Goal: Task Accomplishment & Management: Manage account settings

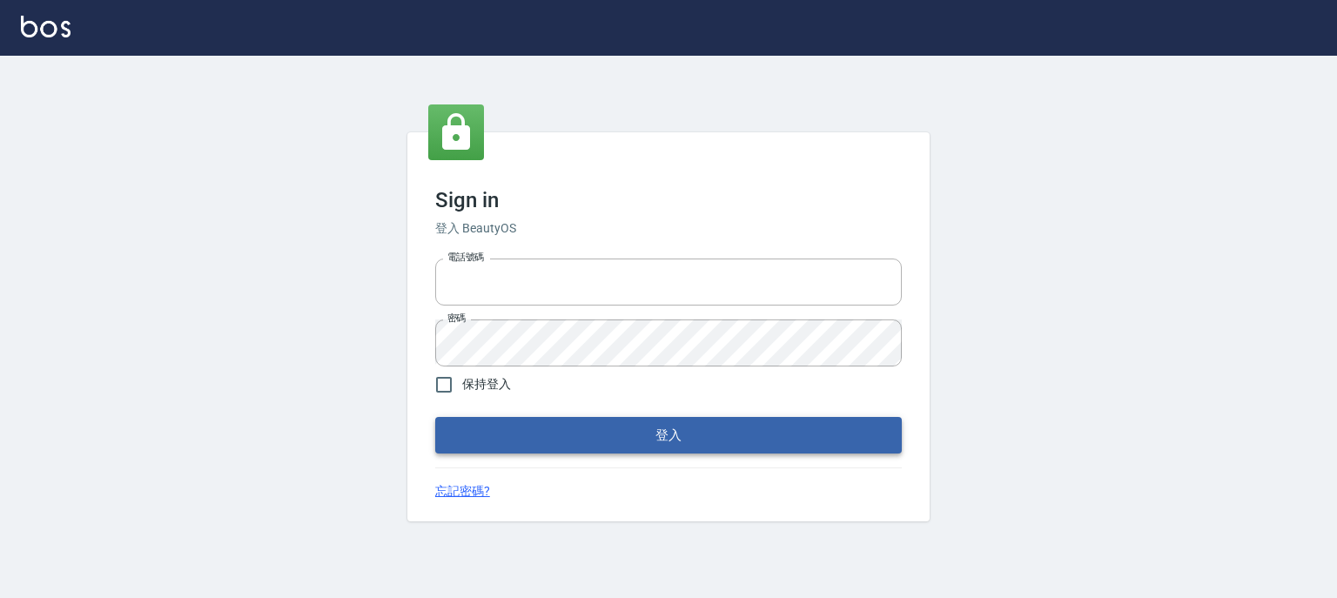
type input "0952331713"
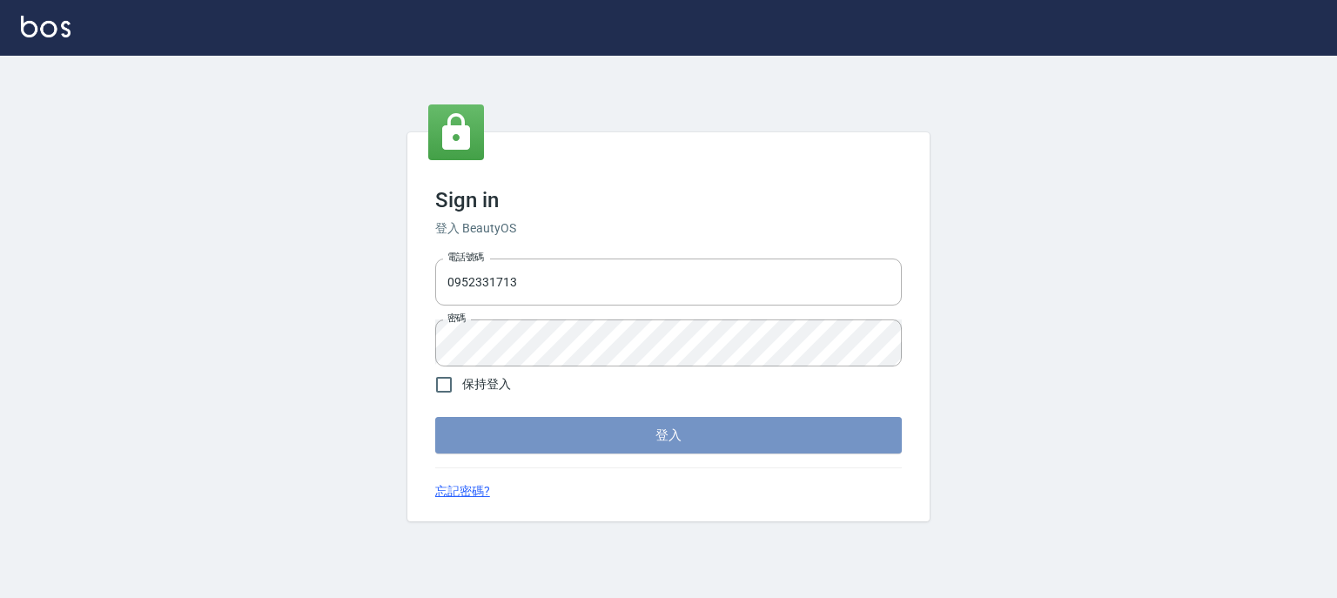
click at [621, 422] on button "登入" at bounding box center [668, 435] width 466 height 37
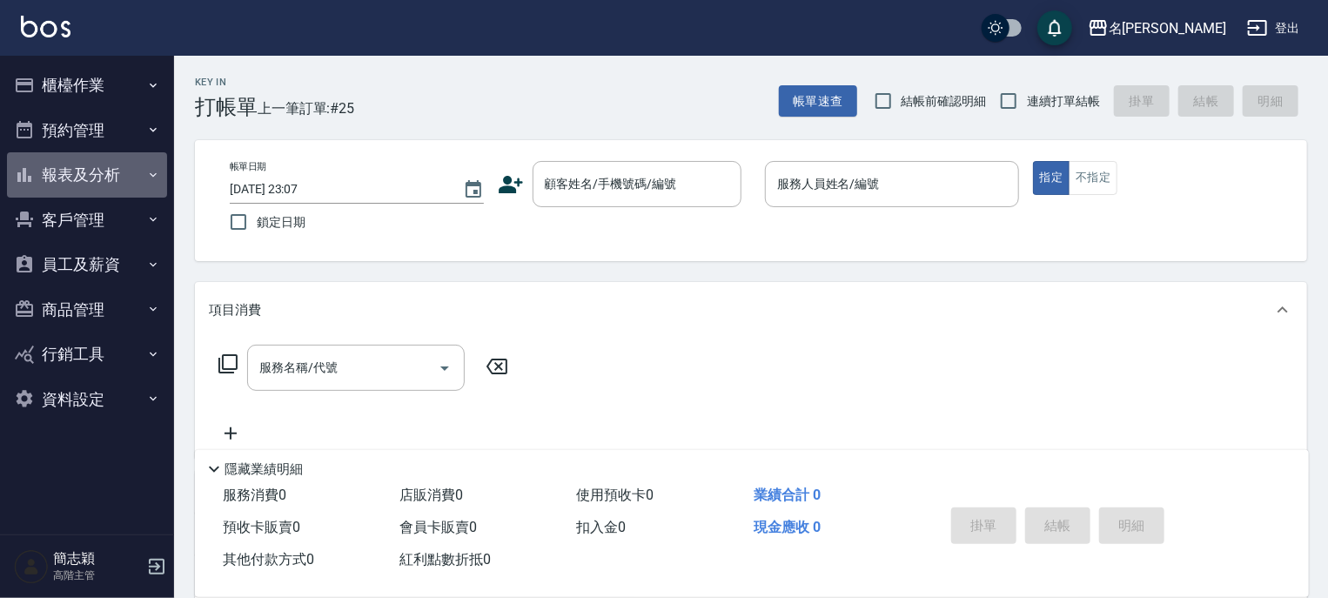
click at [151, 172] on icon "button" at bounding box center [153, 175] width 14 height 14
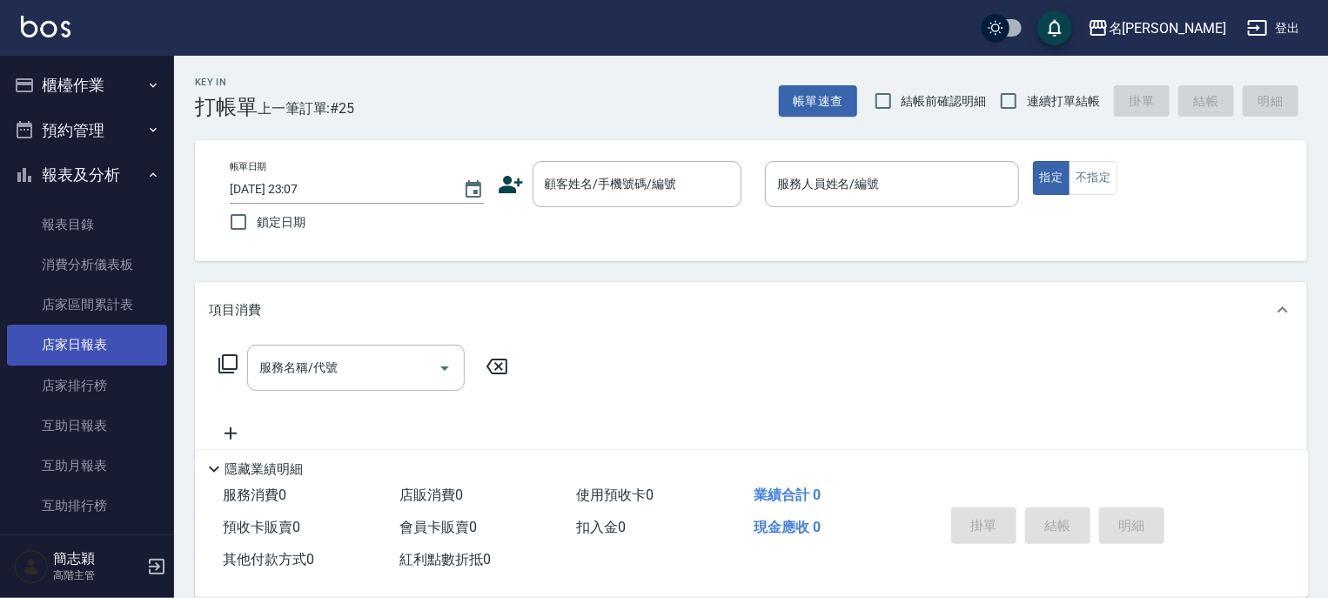
click at [94, 347] on link "店家日報表" at bounding box center [87, 345] width 160 height 40
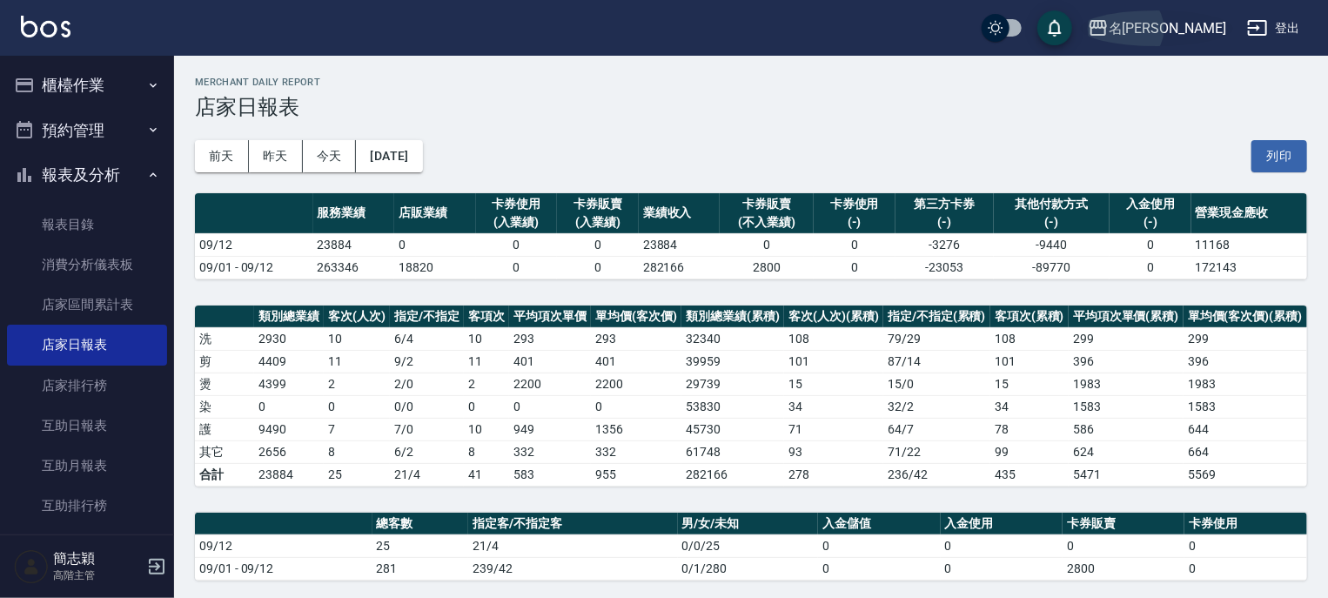
click at [1107, 21] on icon "button" at bounding box center [1097, 28] width 17 height 16
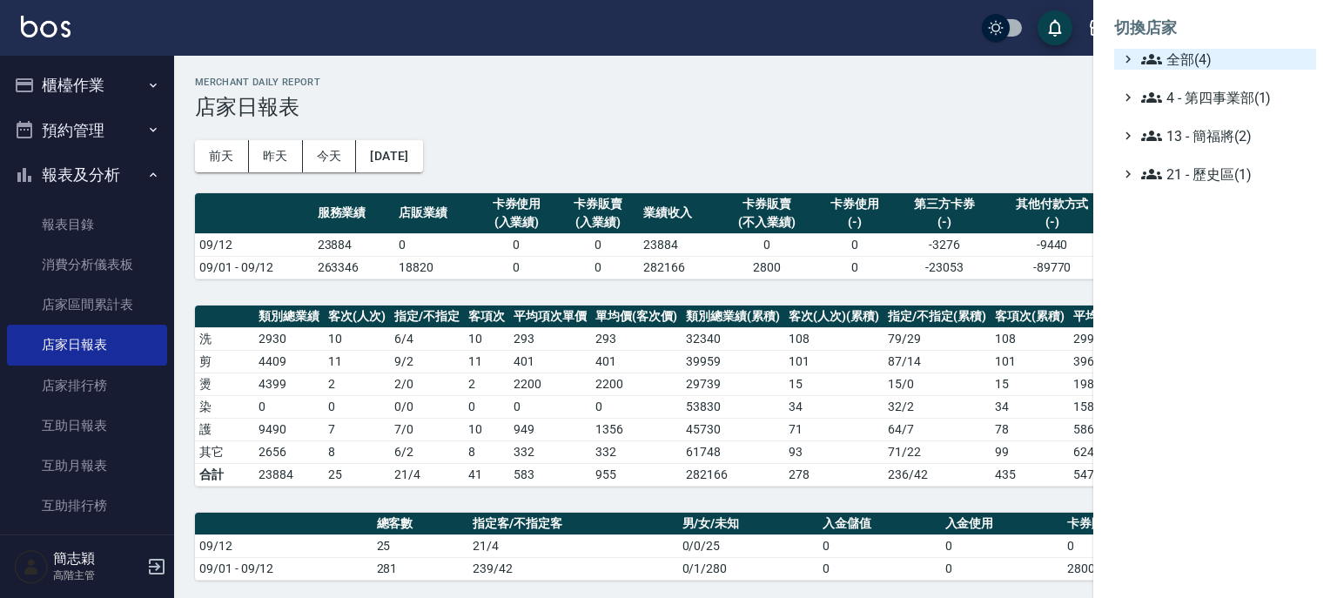
click at [1149, 51] on icon at bounding box center [1151, 59] width 21 height 21
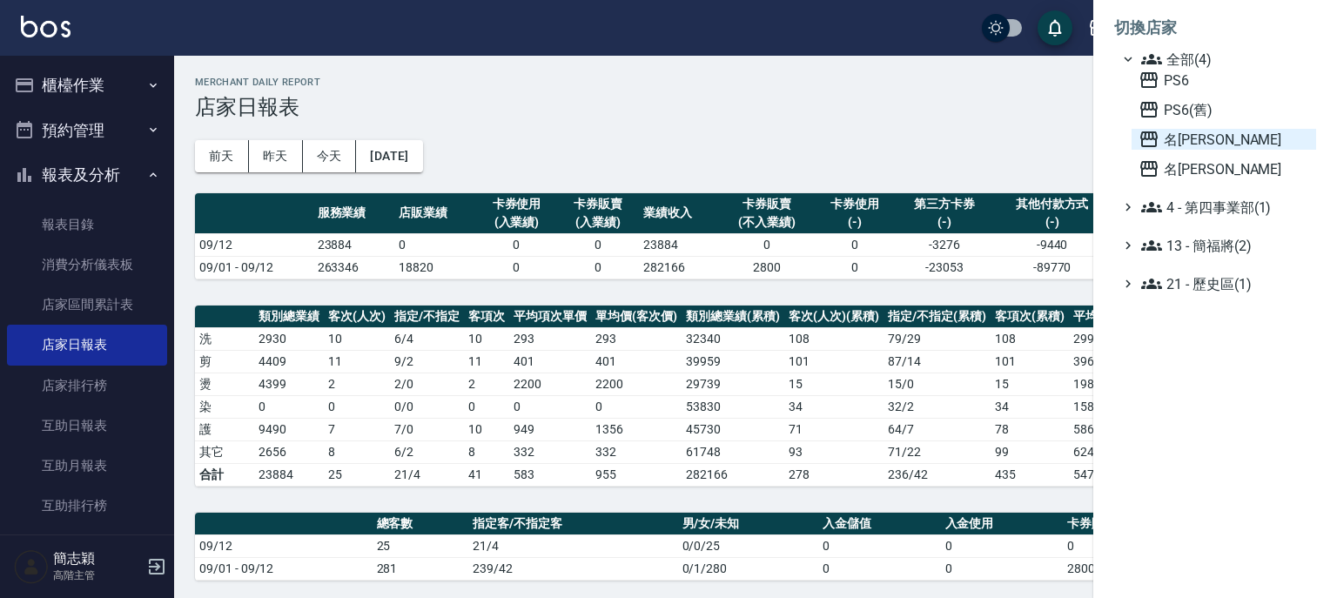
click at [1142, 139] on icon at bounding box center [1148, 139] width 17 height 16
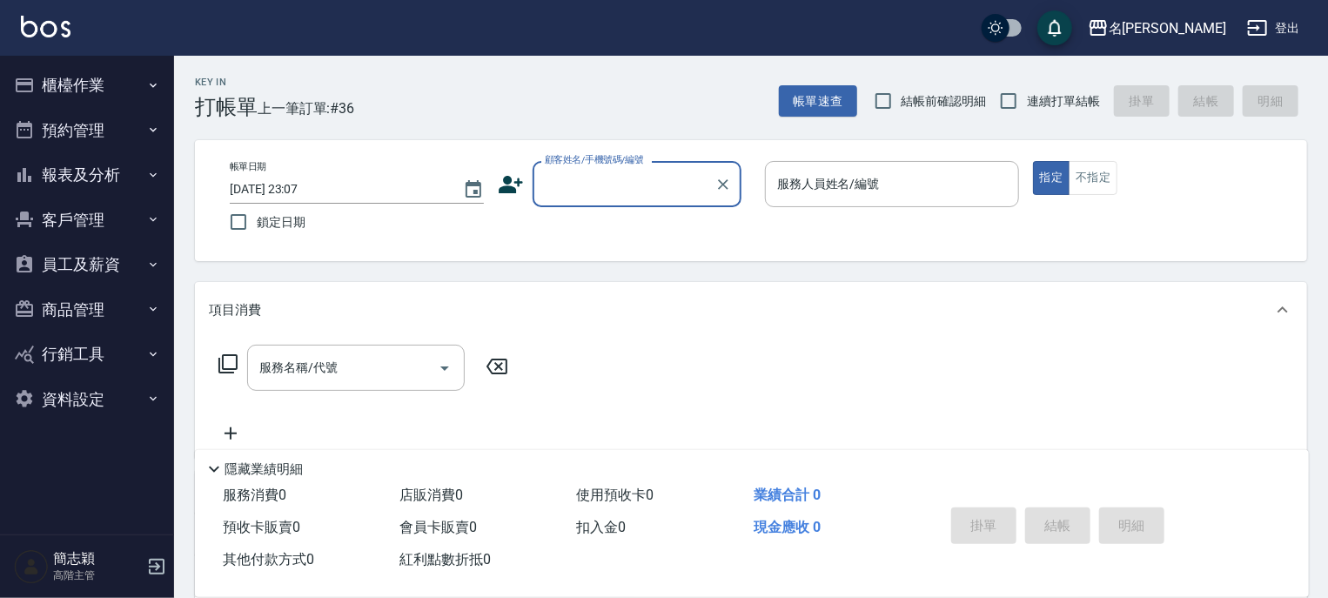
click at [150, 175] on icon "button" at bounding box center [153, 175] width 14 height 14
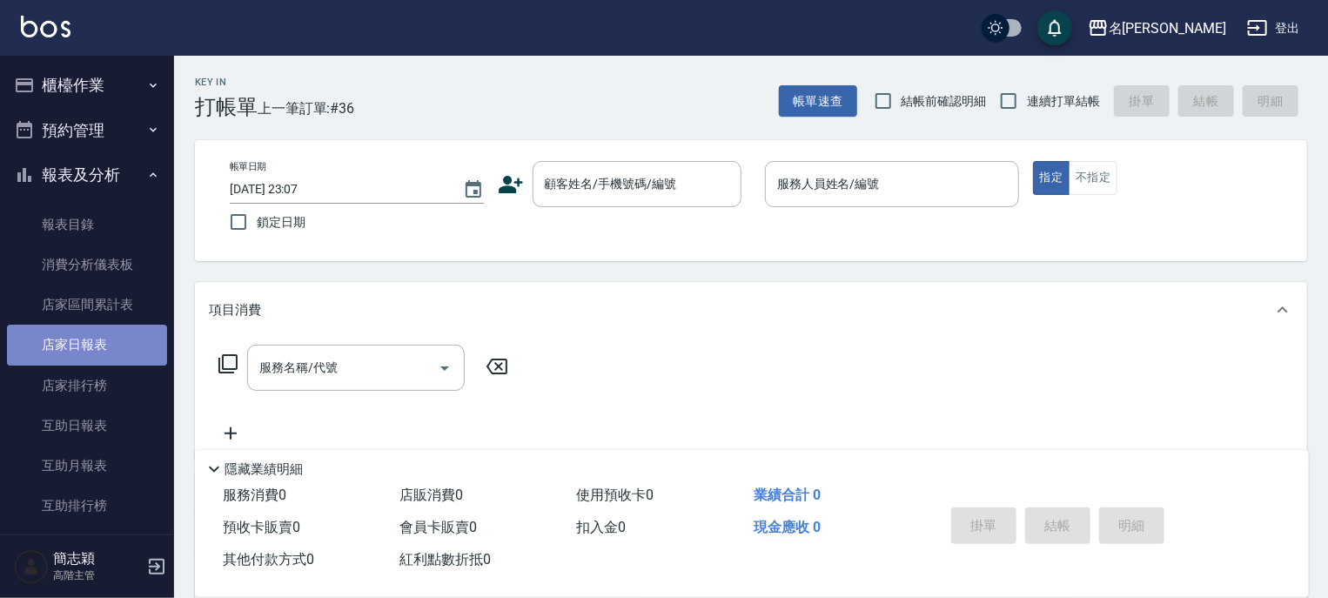
click at [95, 338] on link "店家日報表" at bounding box center [87, 345] width 160 height 40
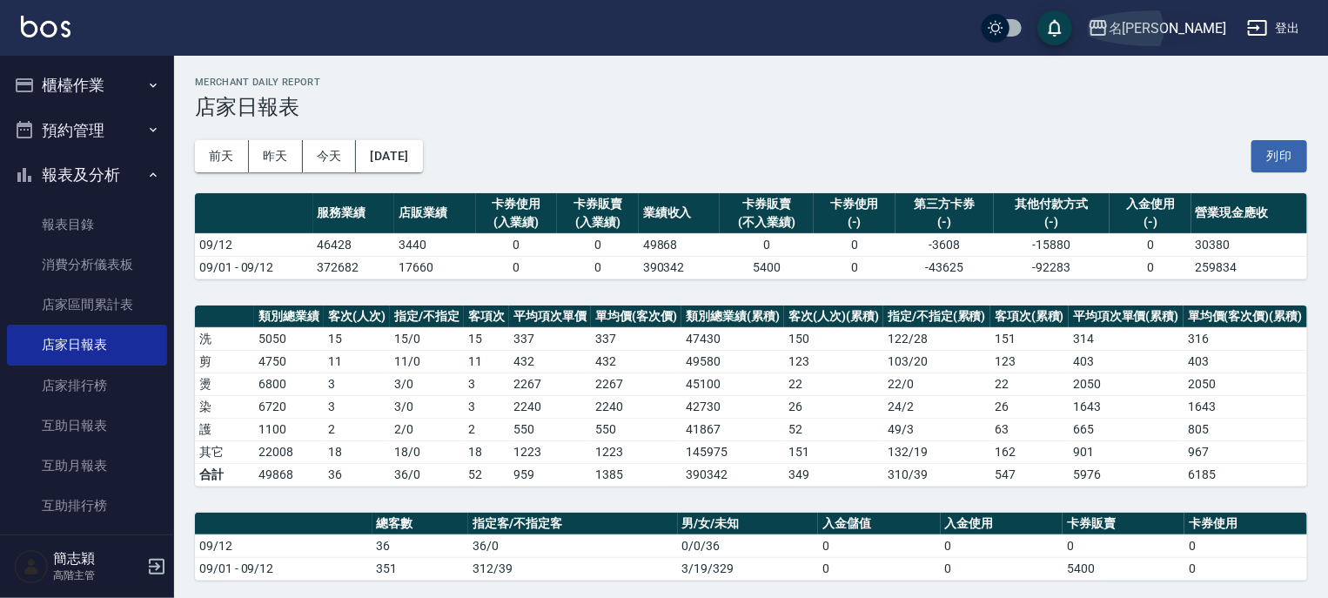
click at [1107, 26] on icon "button" at bounding box center [1097, 28] width 17 height 16
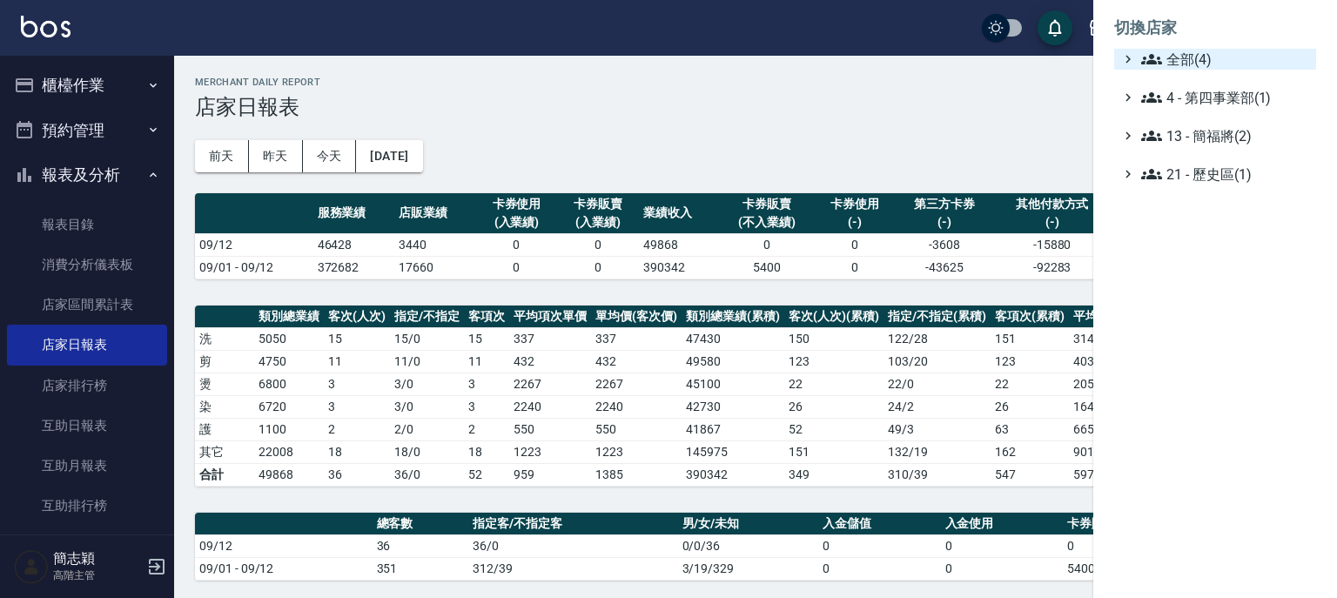
click at [1145, 54] on icon at bounding box center [1151, 59] width 21 height 21
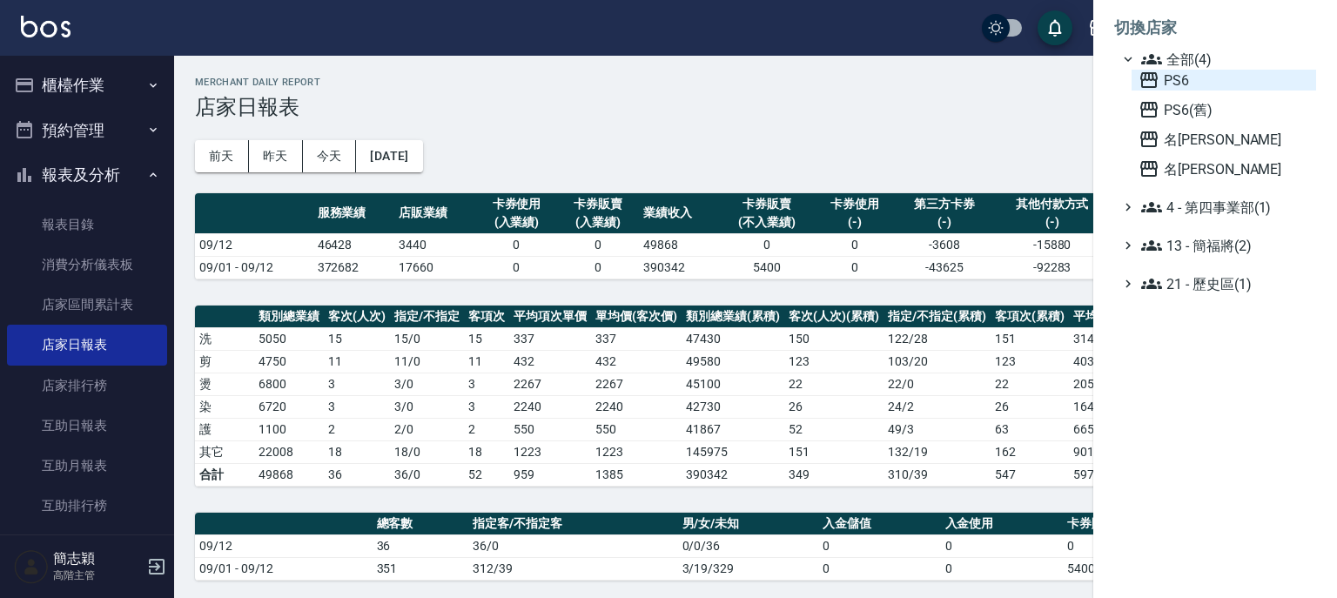
click at [1145, 70] on icon at bounding box center [1148, 80] width 21 height 21
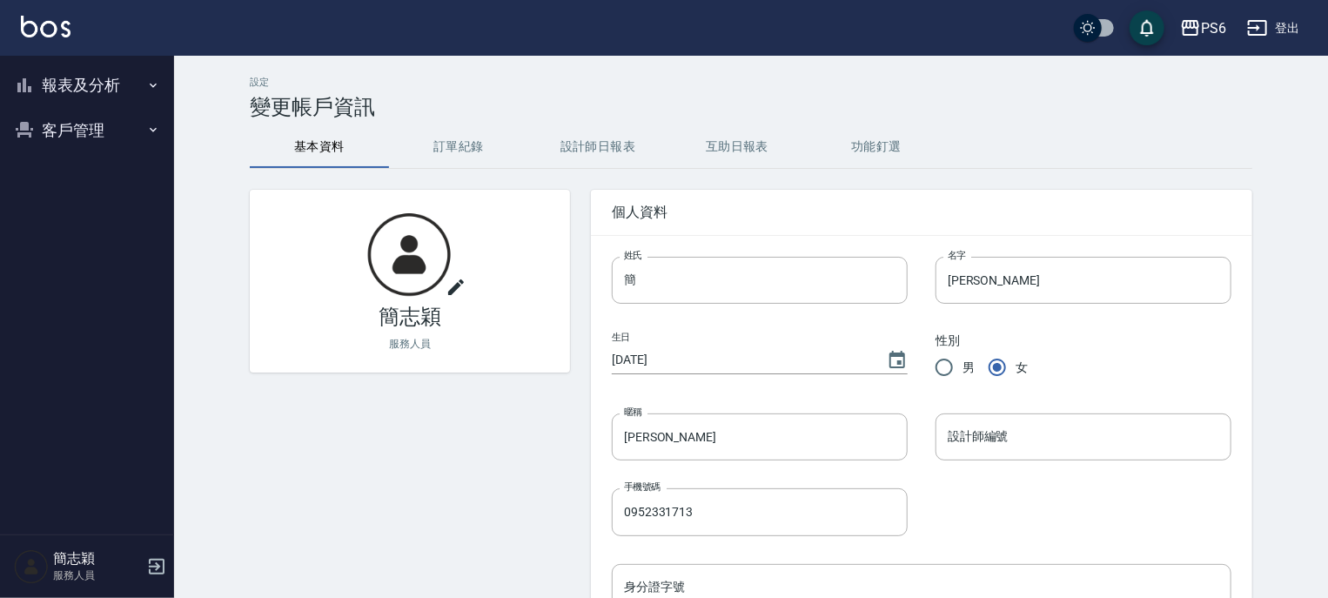
click at [152, 85] on icon "button" at bounding box center [153, 85] width 7 height 4
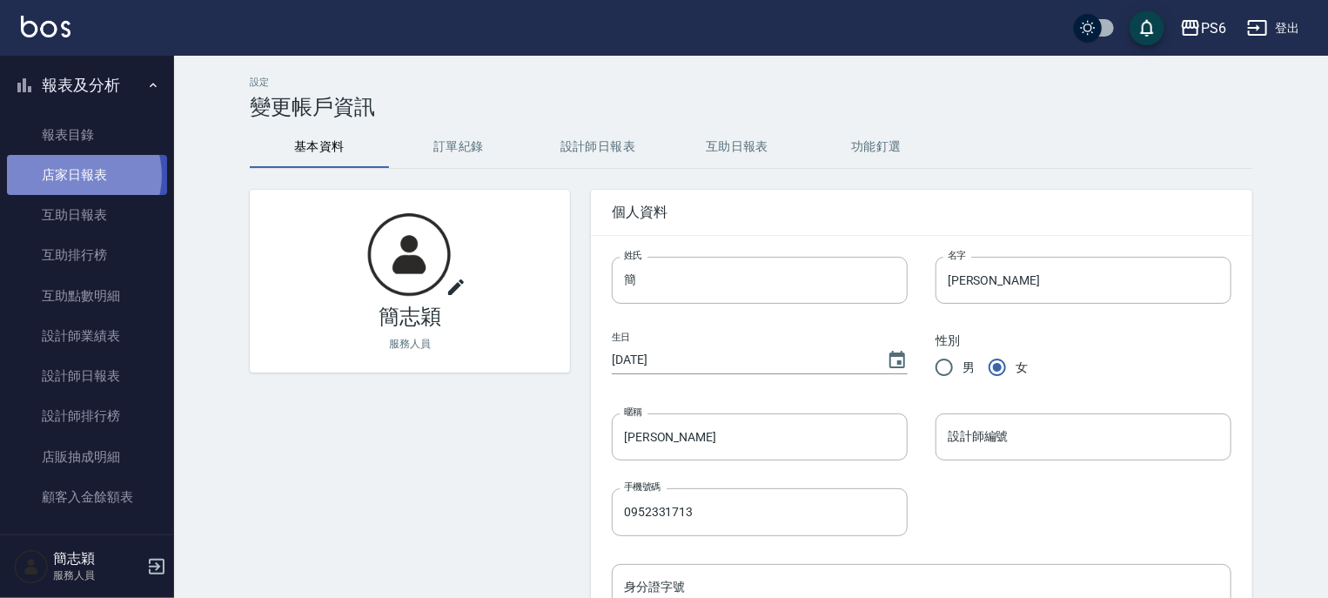
click at [82, 176] on link "店家日報表" at bounding box center [87, 175] width 160 height 40
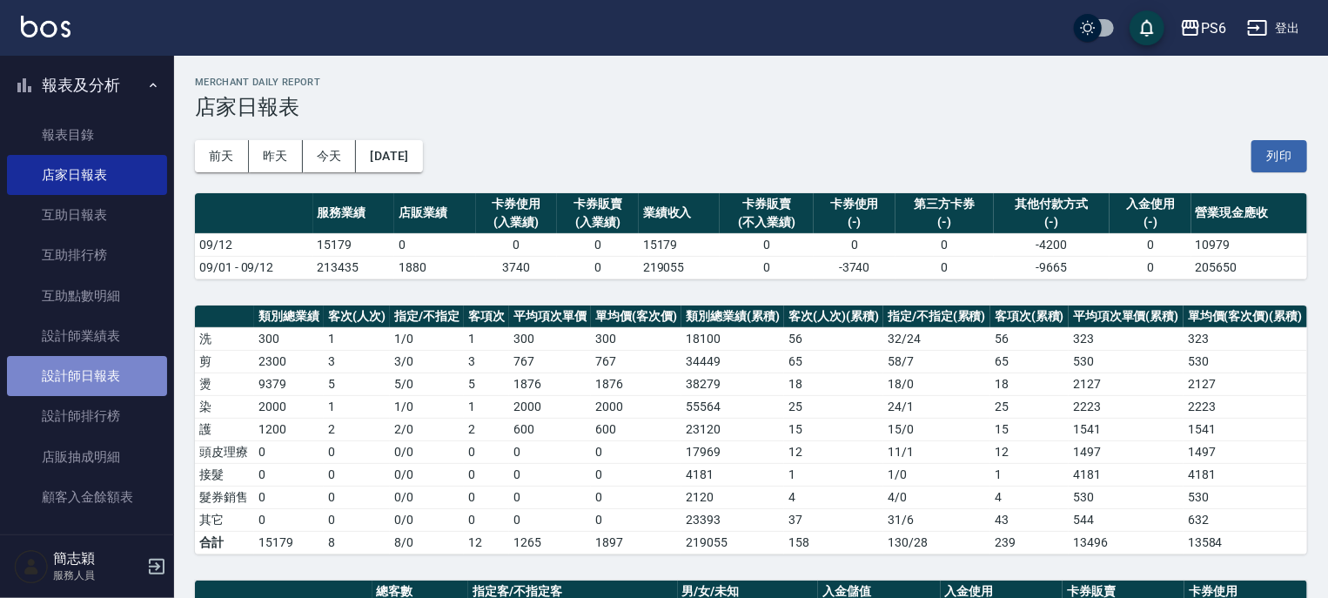
click at [88, 376] on link "設計師日報表" at bounding box center [87, 376] width 160 height 40
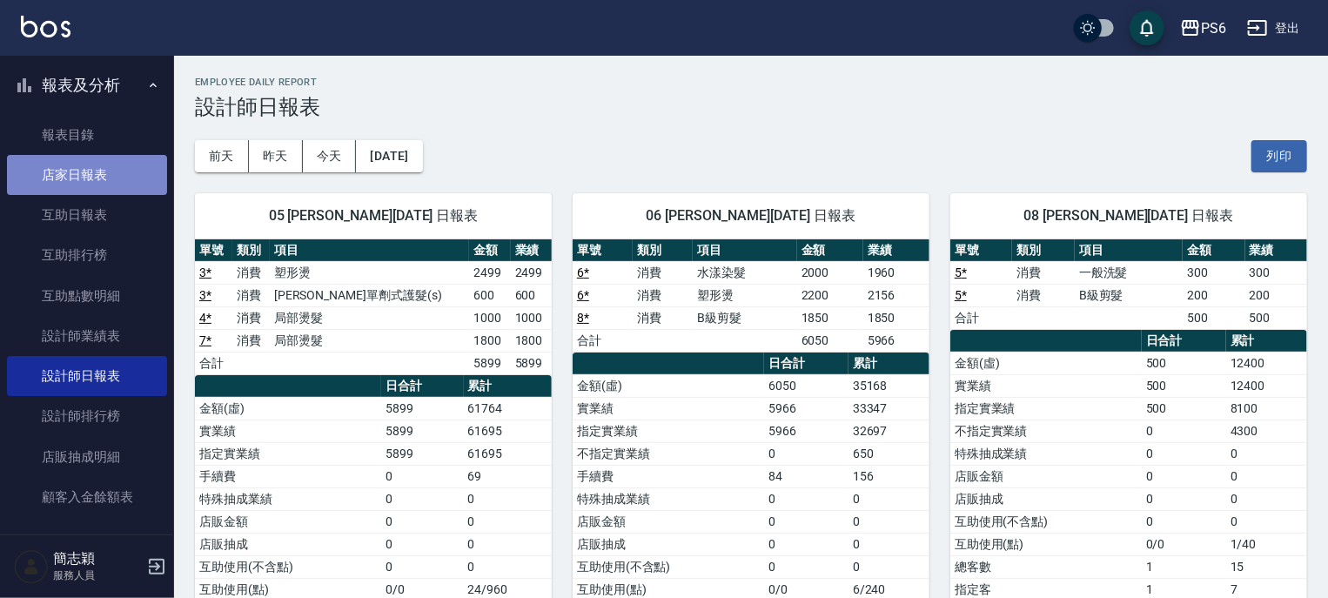
click at [93, 177] on link "店家日報表" at bounding box center [87, 175] width 160 height 40
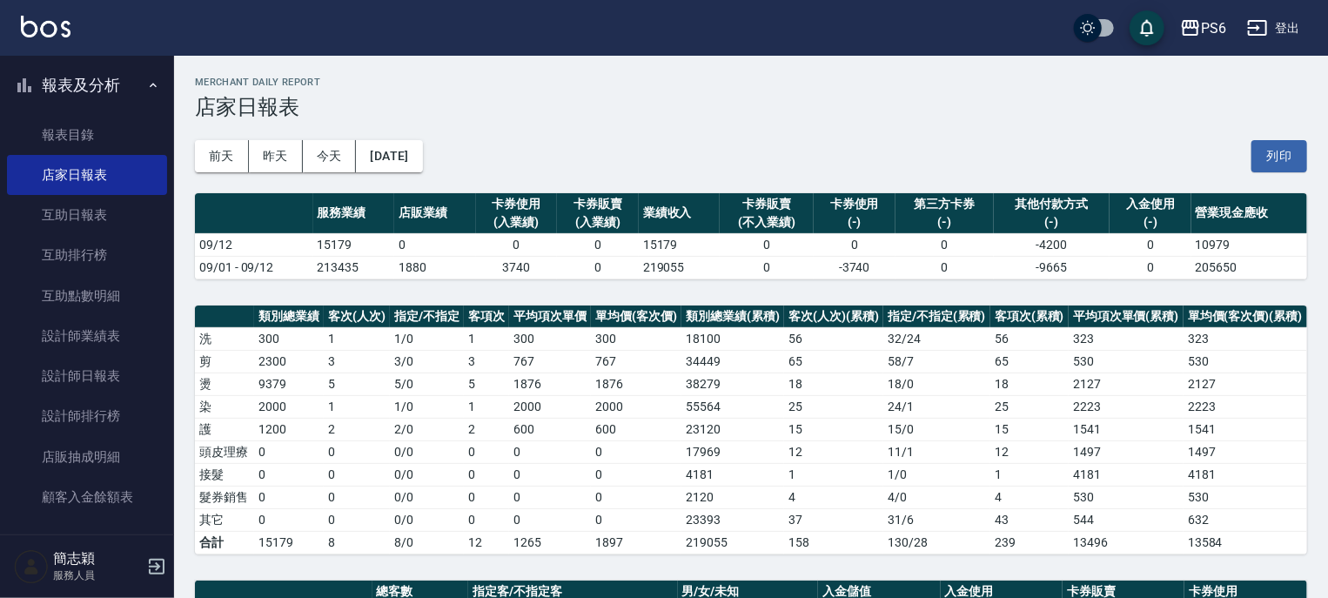
click at [1281, 31] on button "登出" at bounding box center [1273, 28] width 67 height 32
